Goal: Task Accomplishment & Management: Use online tool/utility

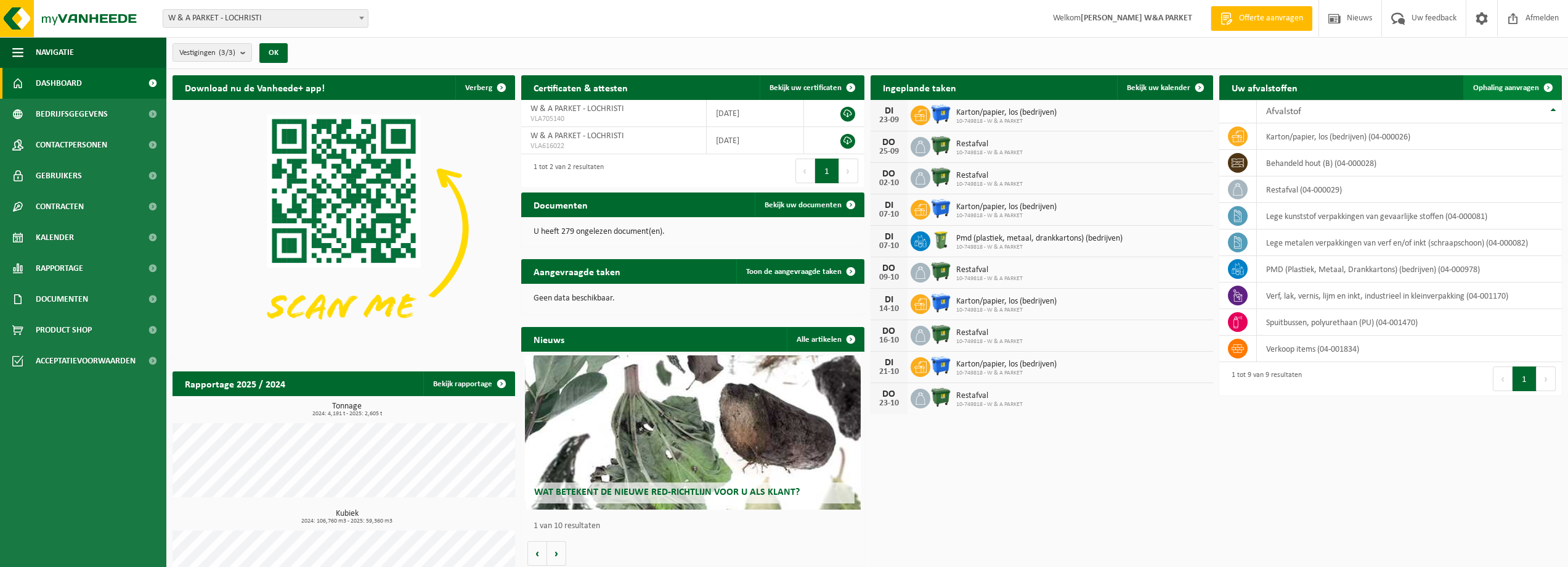
click at [1501, 88] on span "Ophaling aanvragen" at bounding box center [1506, 87] width 66 height 8
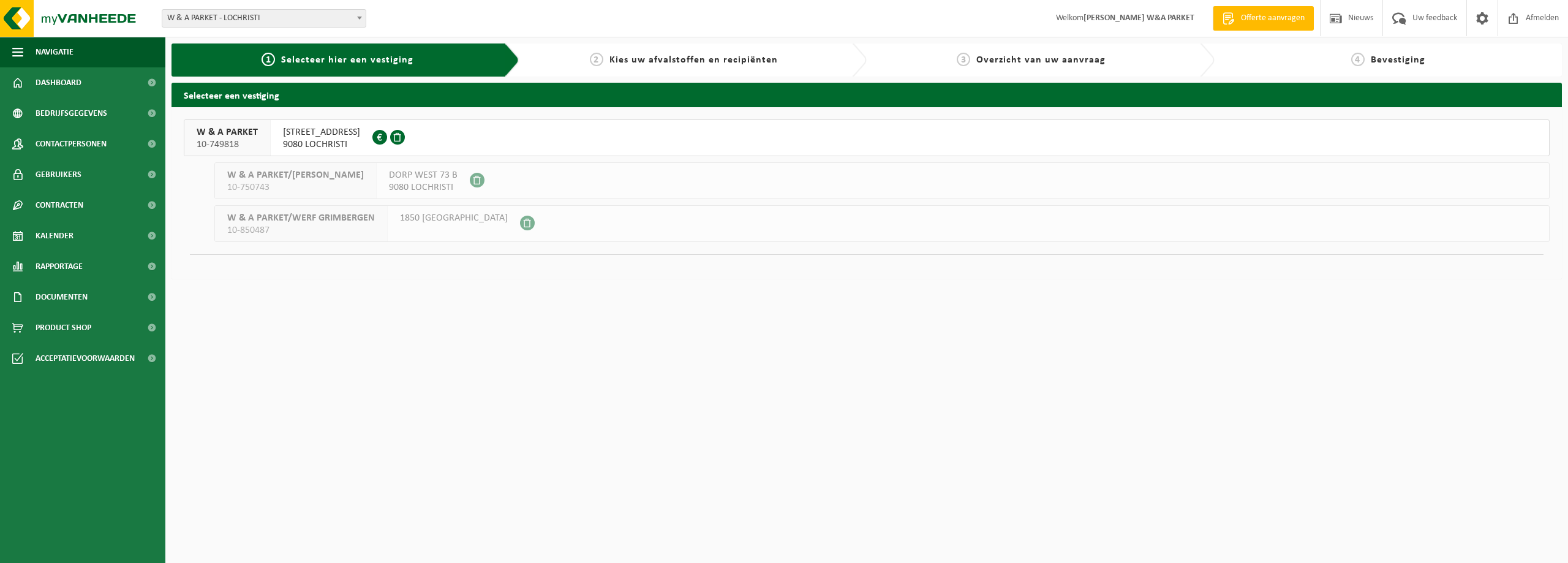
click at [226, 137] on span "W & A PARKET" at bounding box center [227, 133] width 62 height 13
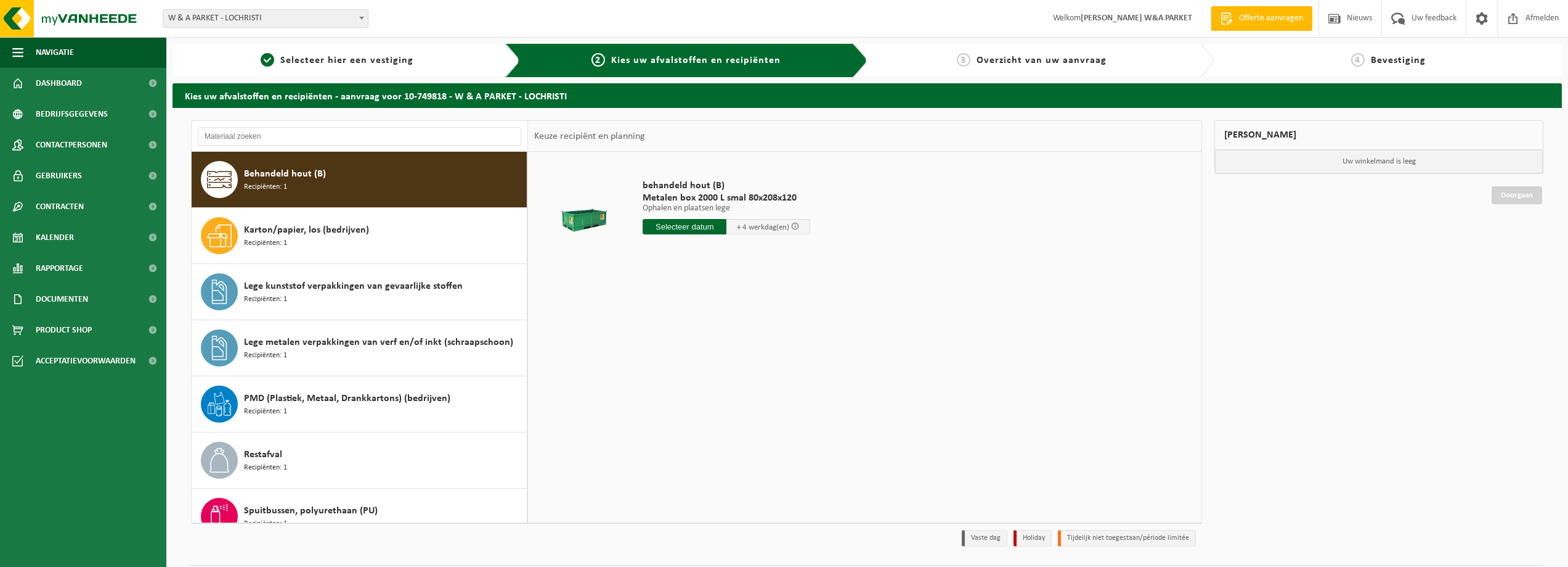
click at [705, 227] on input "text" at bounding box center [684, 226] width 83 height 15
click at [698, 356] on div "24" at bounding box center [697, 355] width 21 height 20
type input "Van 2025-09-24"
click at [677, 295] on button "In winkelmand" at bounding box center [677, 296] width 68 height 20
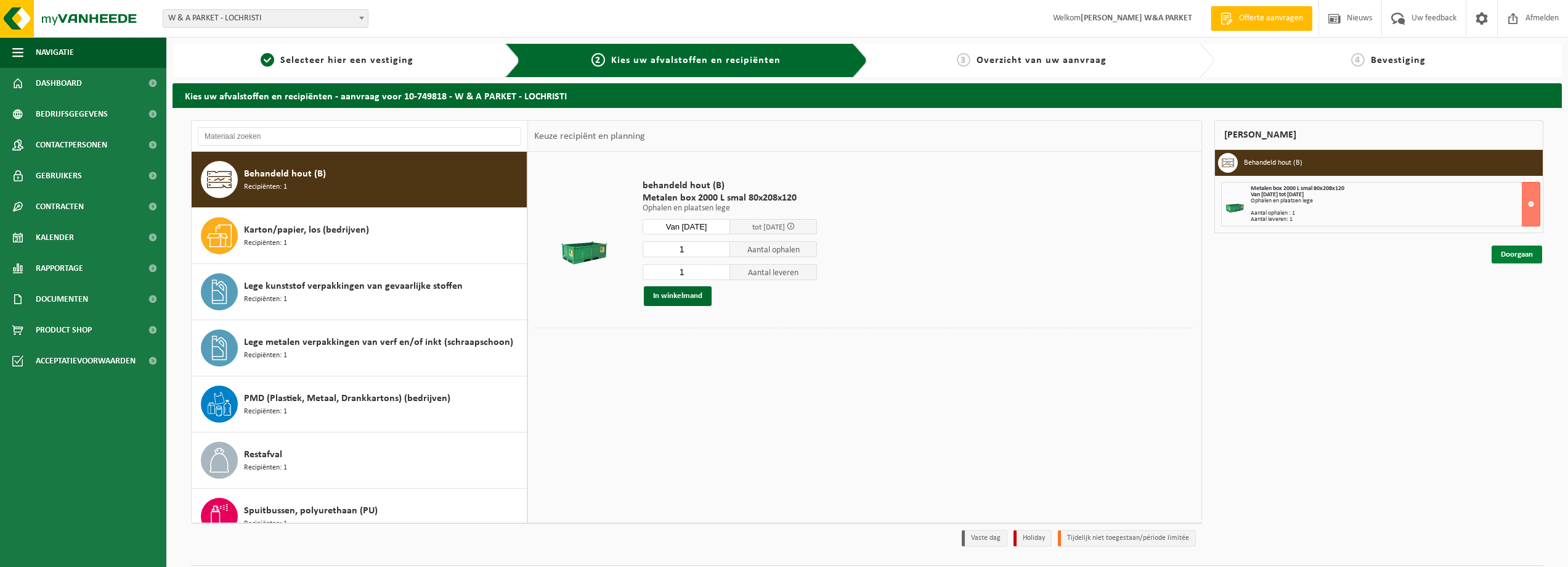
click at [1522, 254] on link "Doorgaan" at bounding box center [1517, 254] width 51 height 17
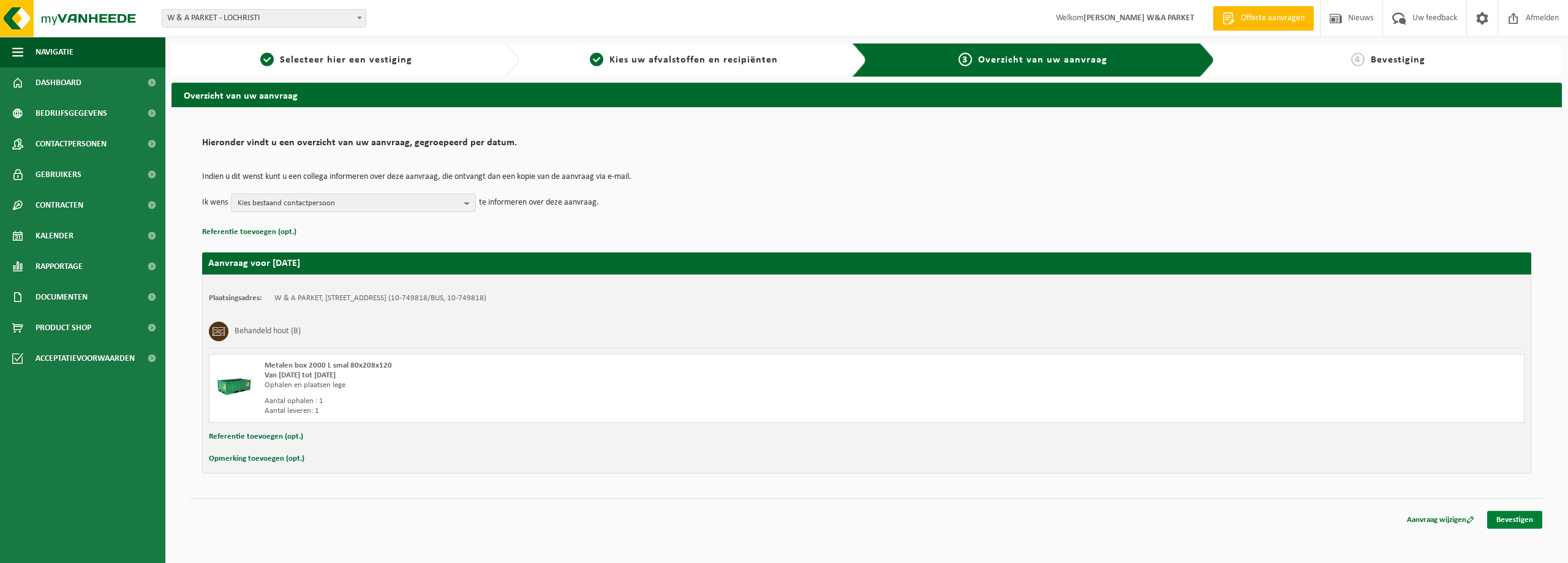
click at [1509, 519] on link "Bevestigen" at bounding box center [1514, 520] width 55 height 17
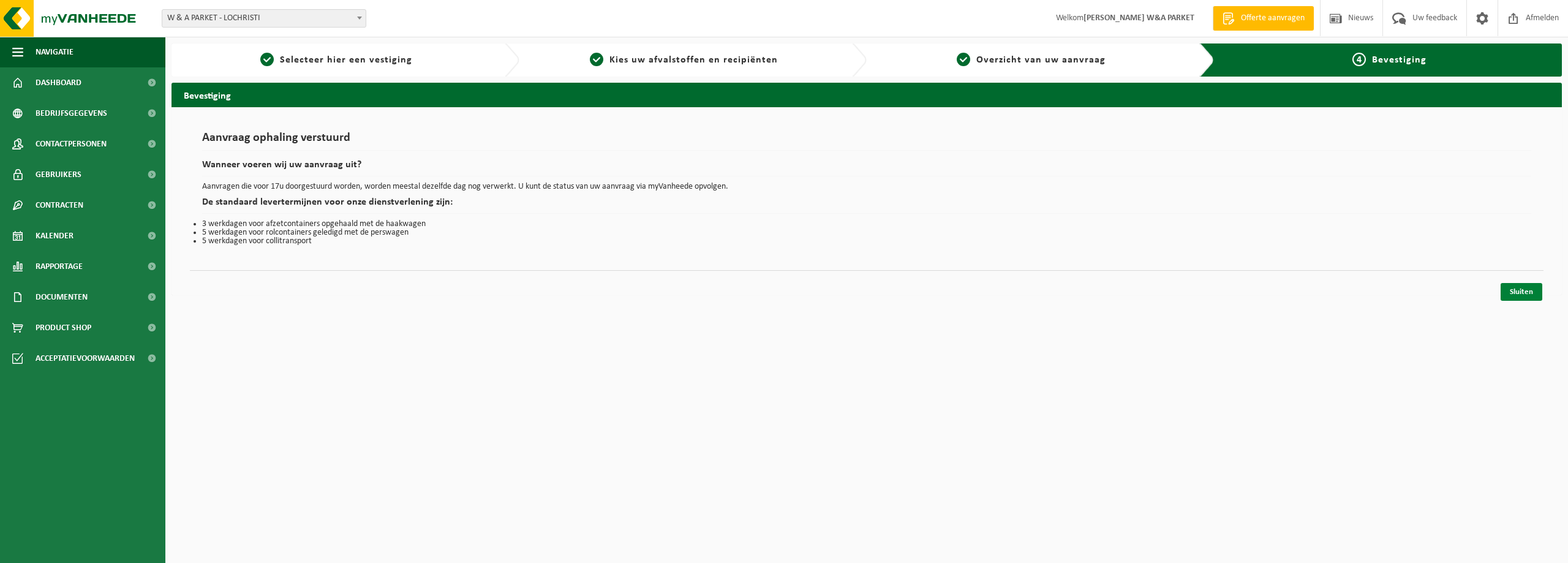
click at [1522, 293] on link "Sluiten" at bounding box center [1521, 291] width 42 height 17
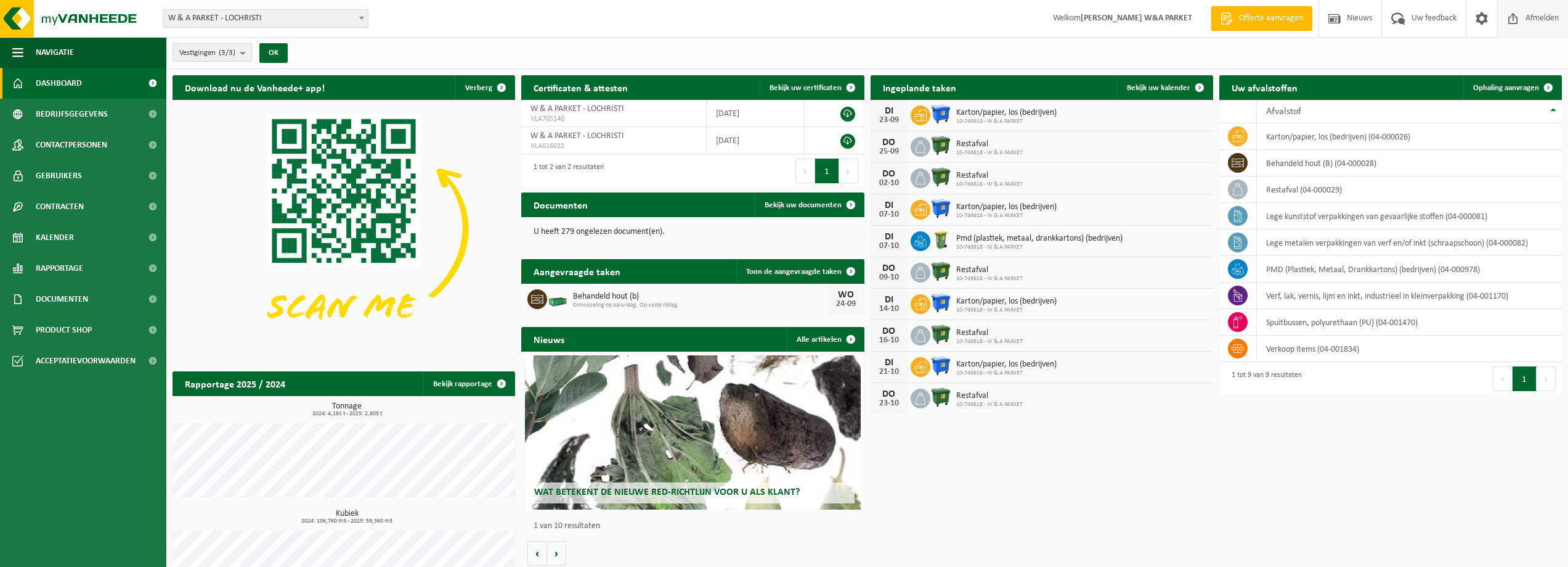
click at [1541, 15] on span "Afmelden" at bounding box center [1543, 18] width 40 height 37
